Goal: Find specific page/section: Find specific page/section

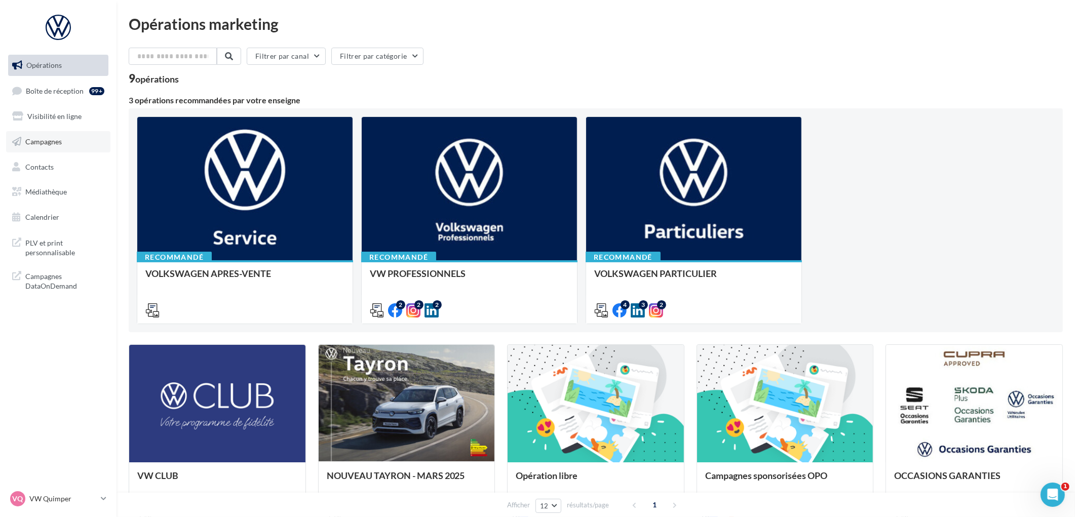
click at [23, 132] on link "Campagnes" at bounding box center [58, 141] width 104 height 21
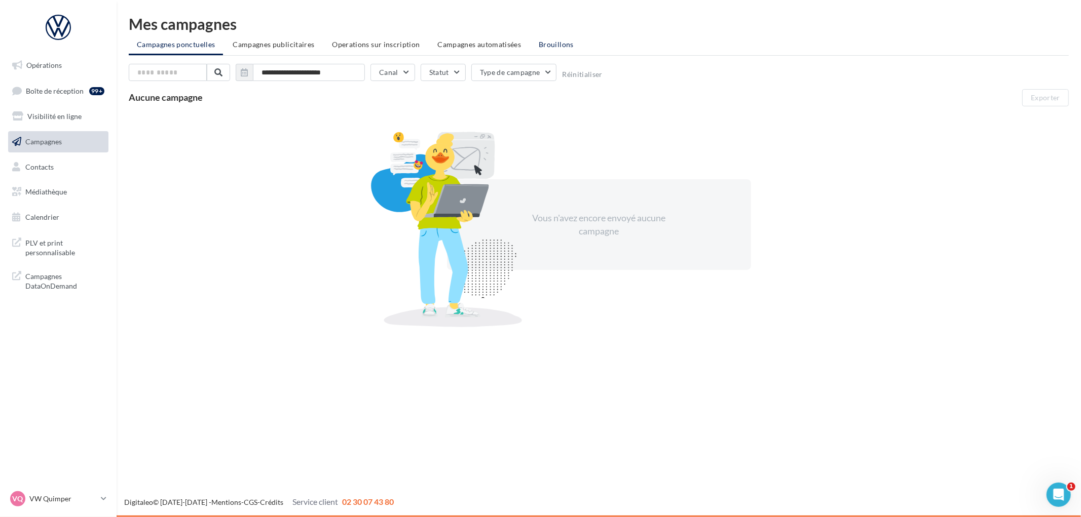
click at [541, 39] on li "Brouillons" at bounding box center [556, 44] width 51 height 18
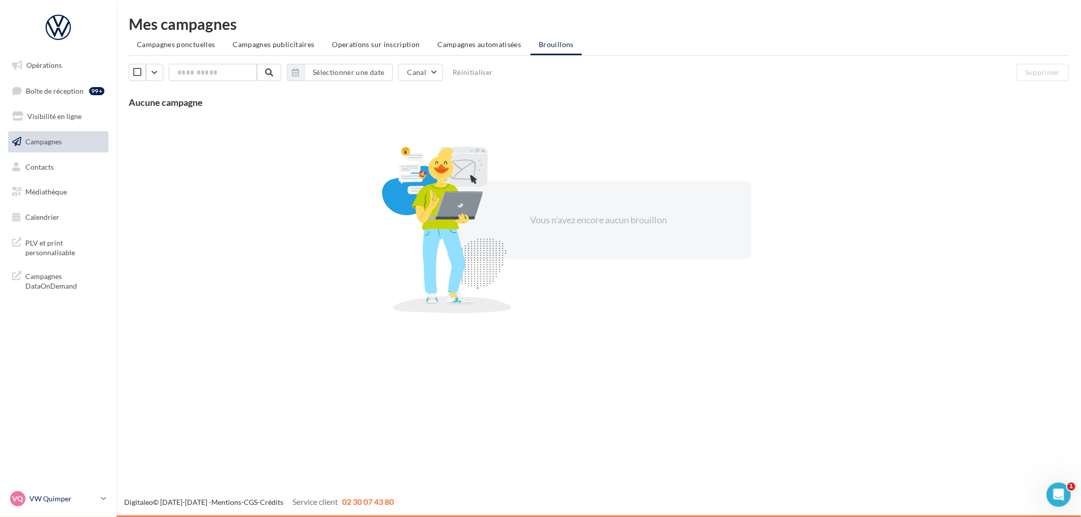
click at [51, 499] on p "VW Quimper" at bounding box center [62, 499] width 67 height 10
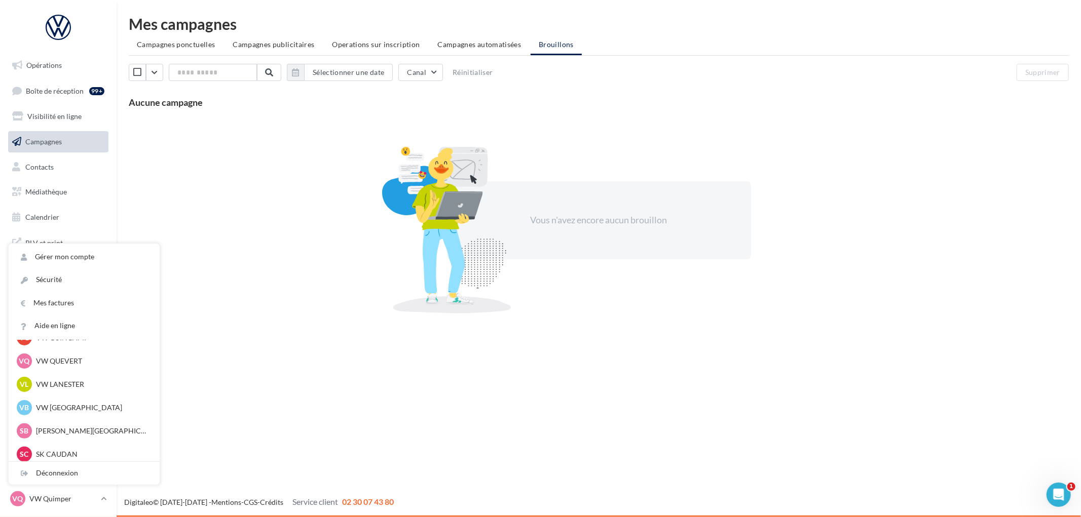
scroll to position [225, 0]
click at [89, 392] on p "VW [GEOGRAPHIC_DATA]" at bounding box center [91, 388] width 111 height 10
